Goal: Task Accomplishment & Management: Use online tool/utility

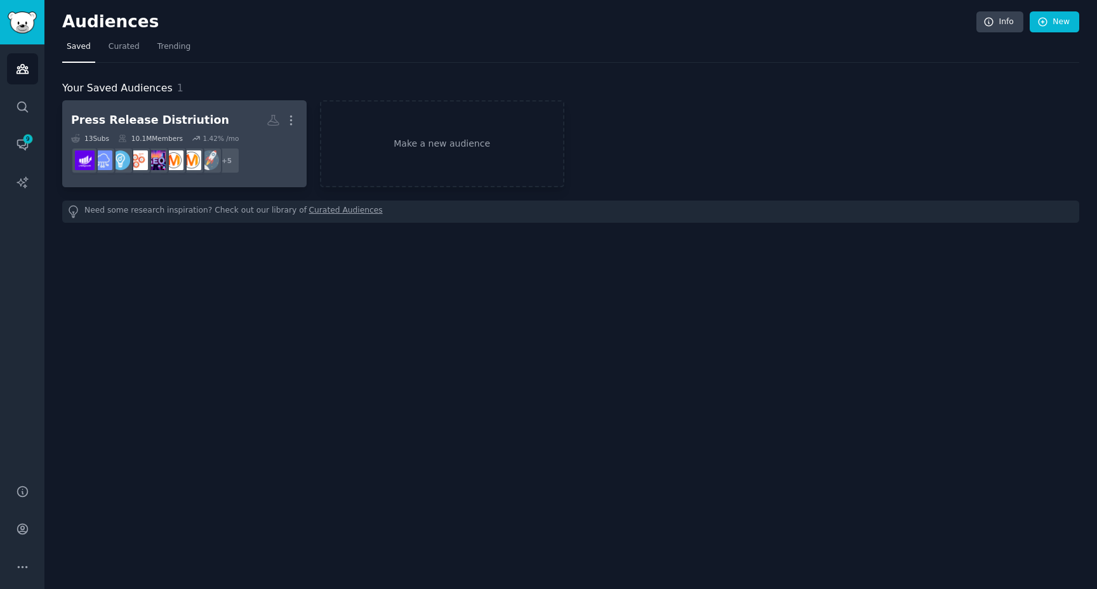
click at [144, 115] on div "Press Release Distriution" at bounding box center [150, 120] width 158 height 16
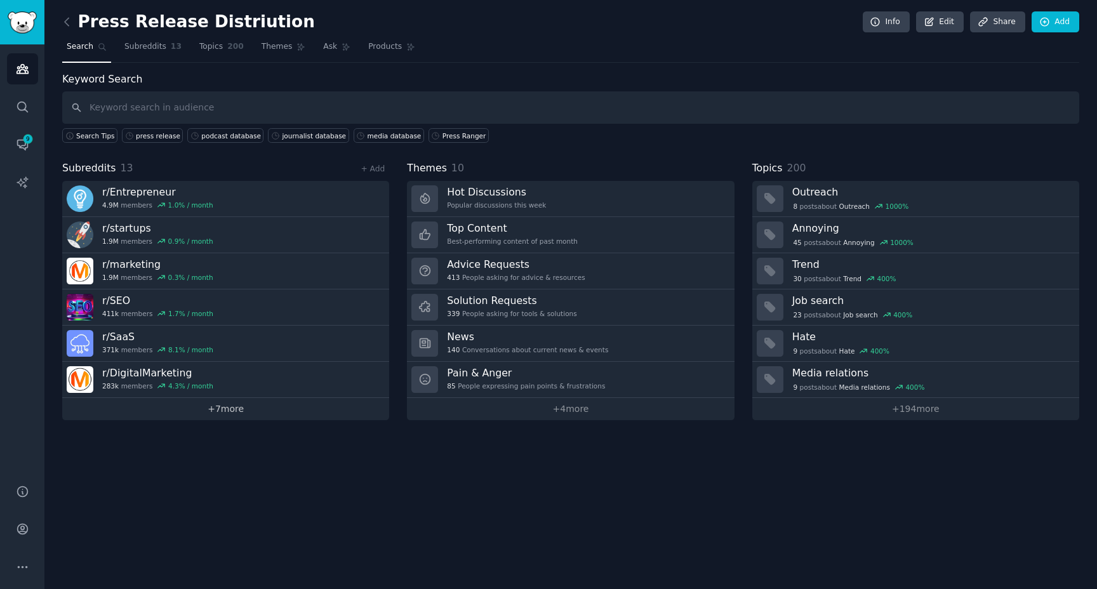
click at [232, 413] on link "+ 7 more" at bounding box center [225, 409] width 327 height 22
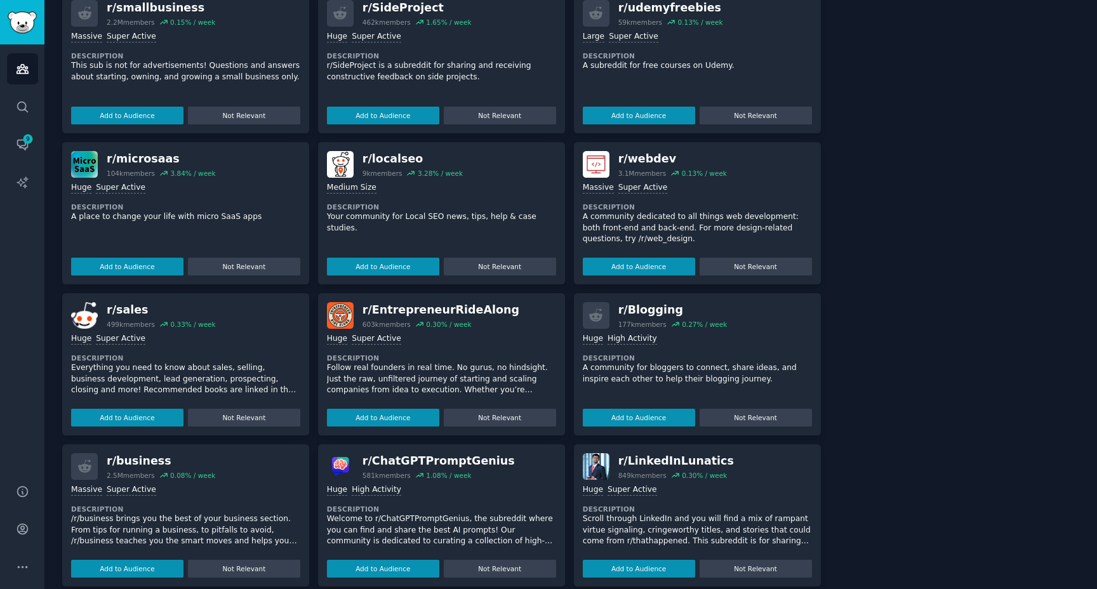
scroll to position [748, 0]
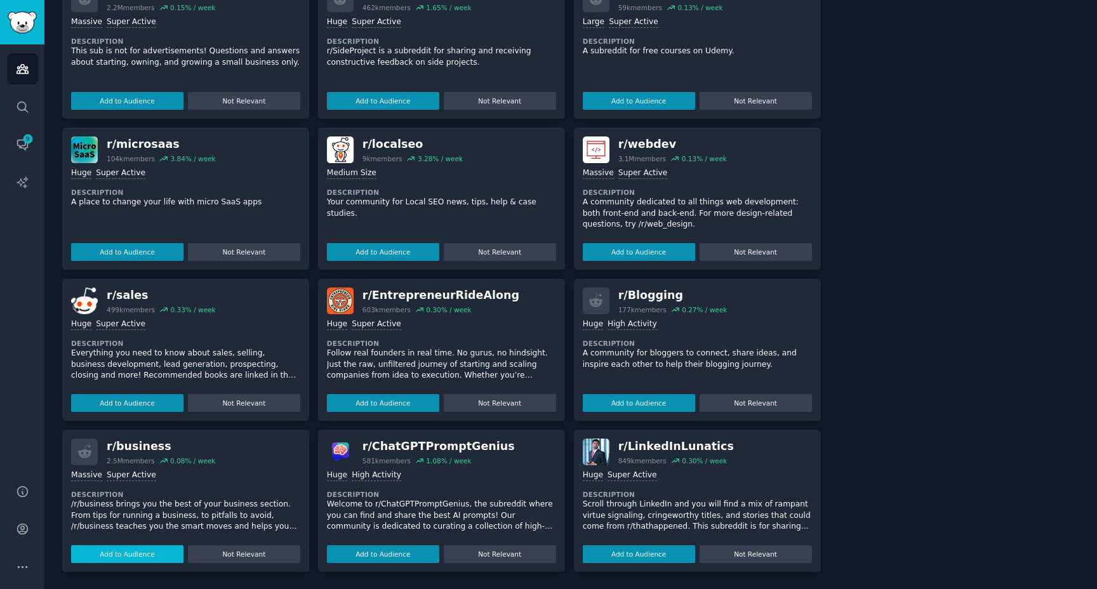
click at [151, 556] on button "Add to Audience" at bounding box center [127, 555] width 112 height 18
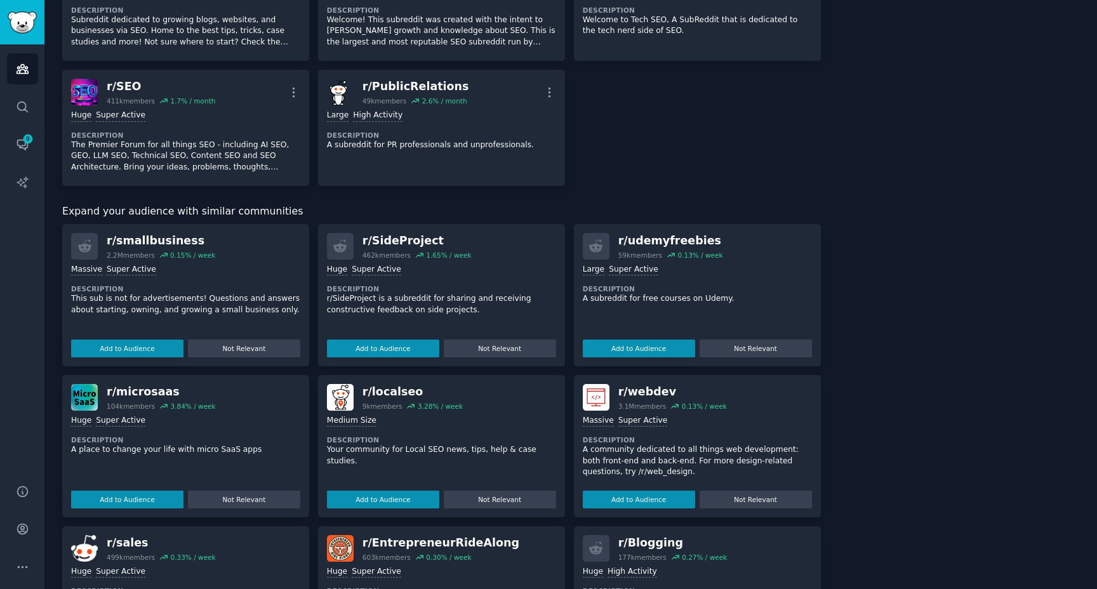
scroll to position [608, 0]
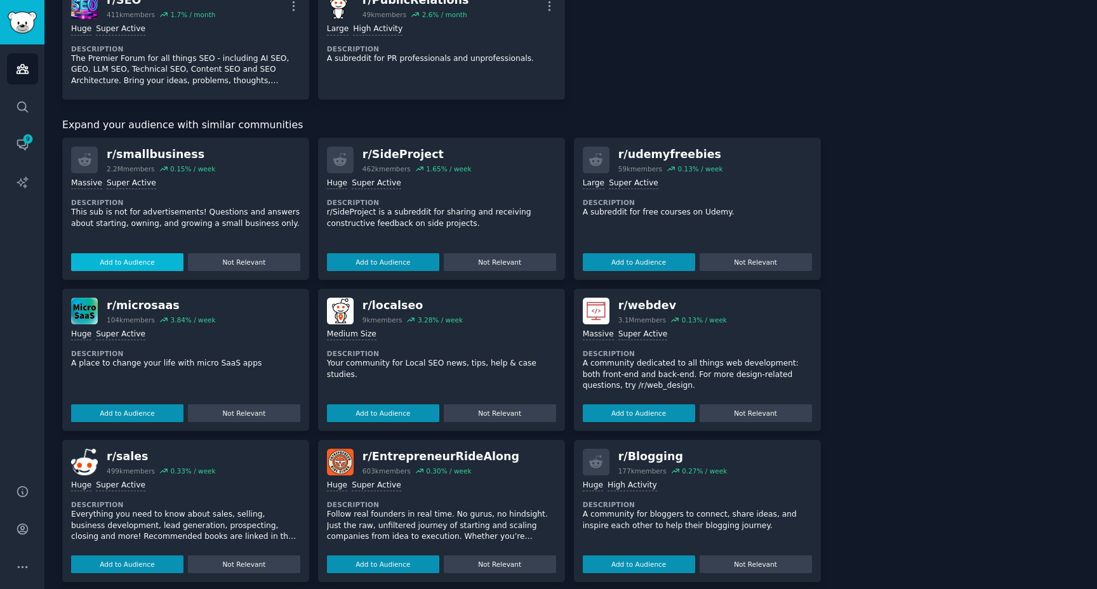
click at [130, 262] on button "Add to Audience" at bounding box center [127, 262] width 112 height 18
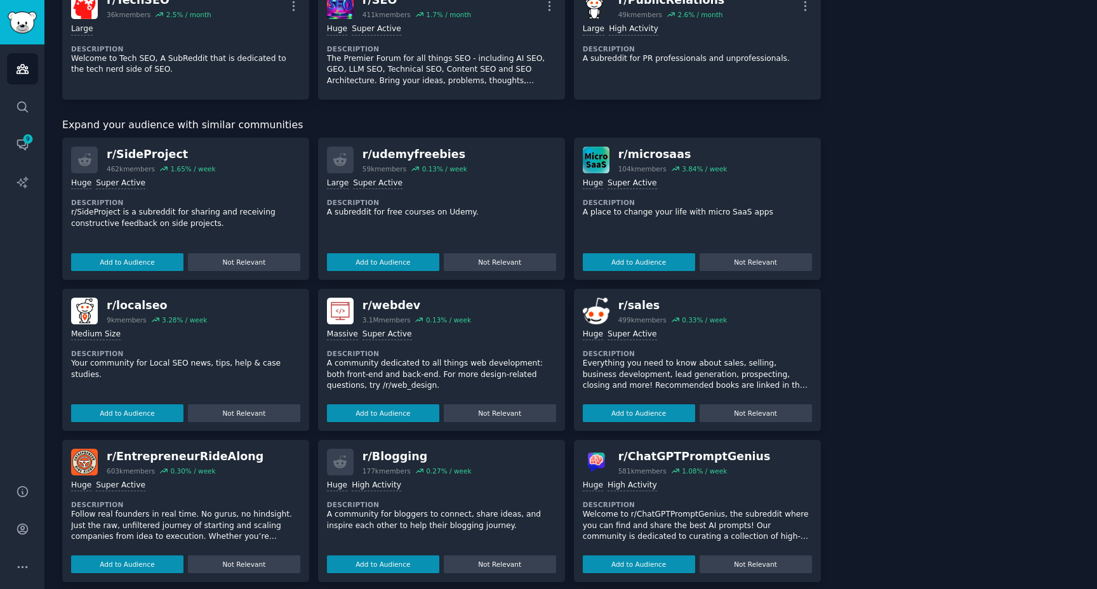
scroll to position [741, 0]
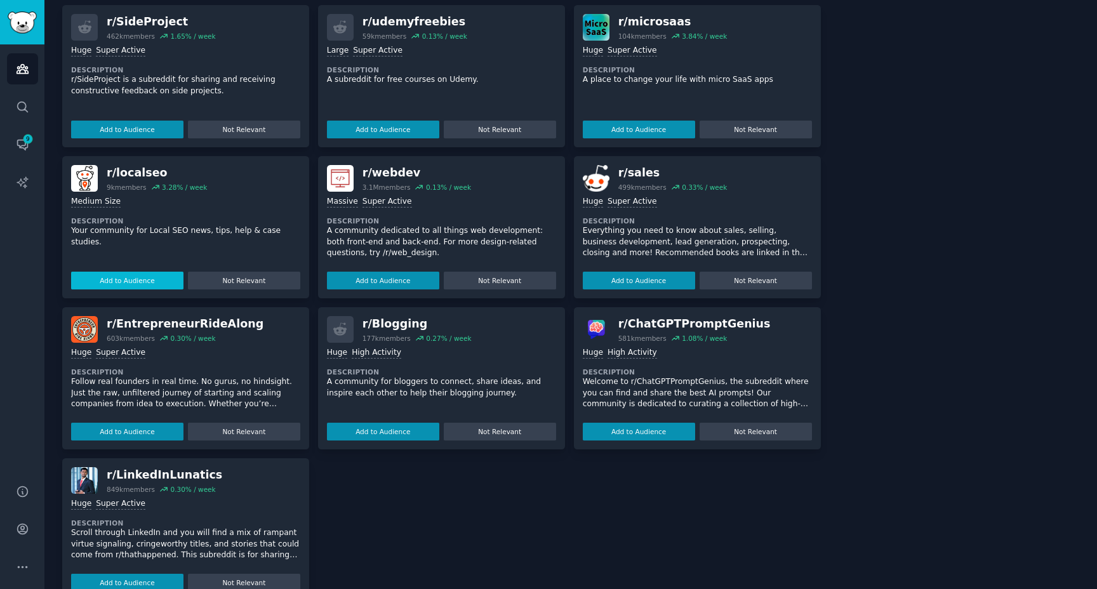
click at [143, 281] on button "Add to Audience" at bounding box center [127, 281] width 112 height 18
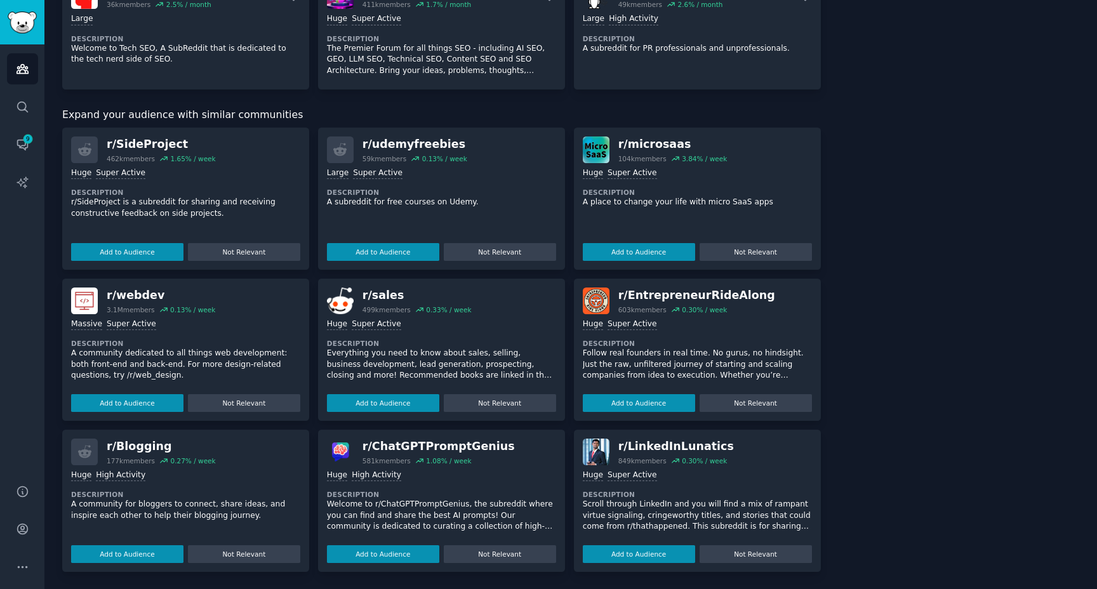
scroll to position [721, 0]
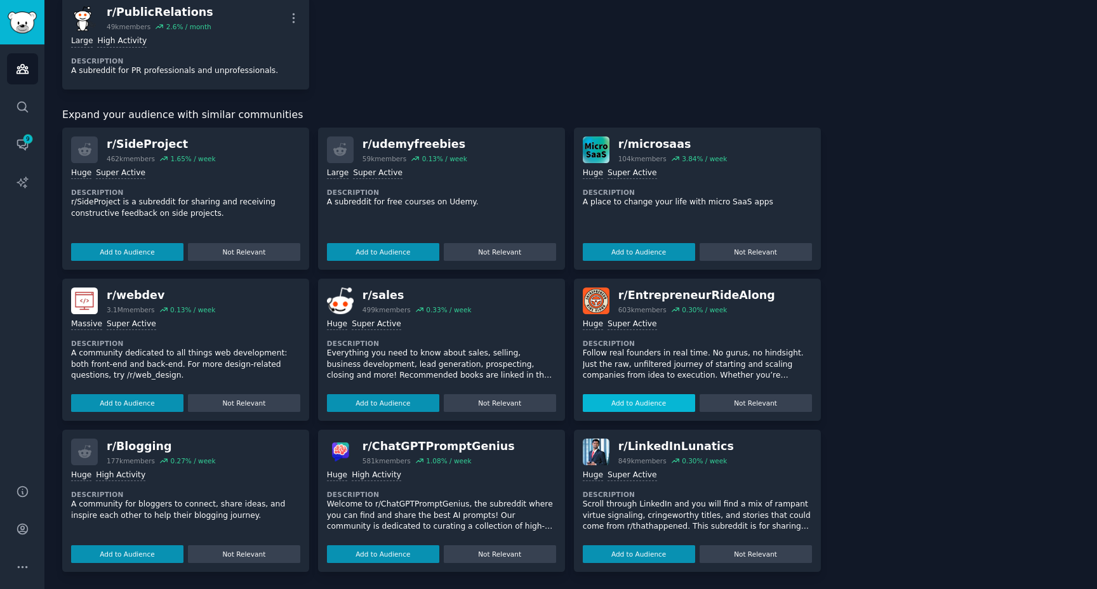
click at [657, 401] on button "Add to Audience" at bounding box center [639, 403] width 112 height 18
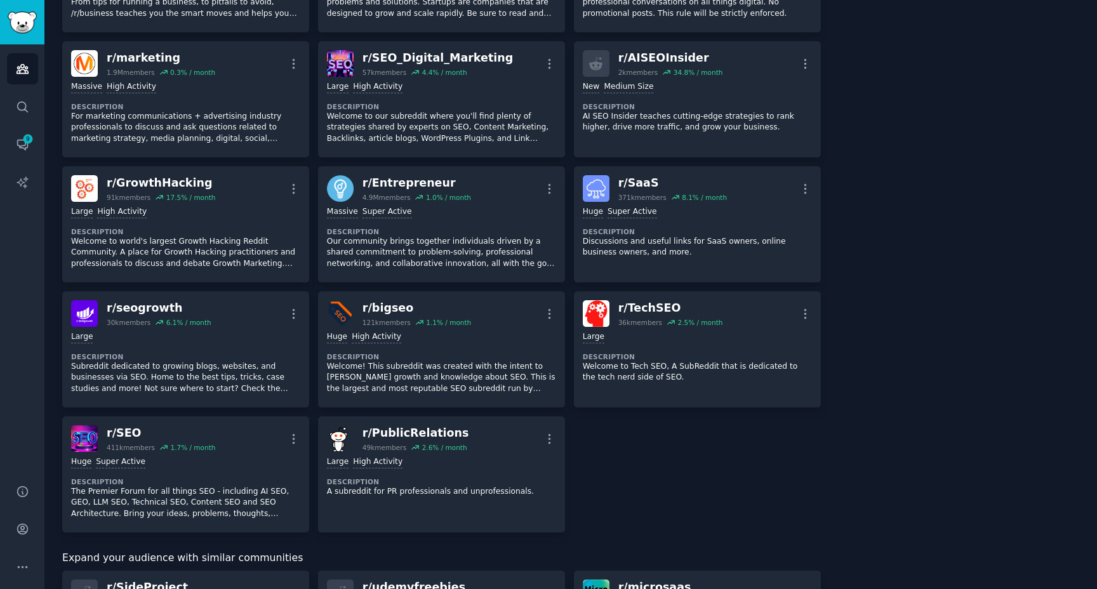
scroll to position [0, 0]
